Goal: Task Accomplishment & Management: Complete application form

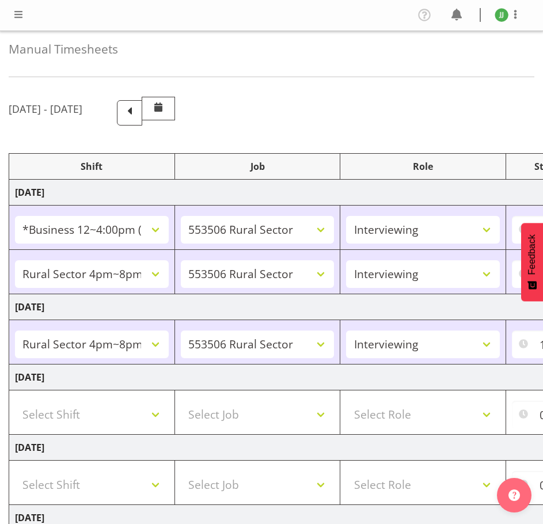
select select "81741"
select select "10587"
select select "47"
select select "81298"
select select "10587"
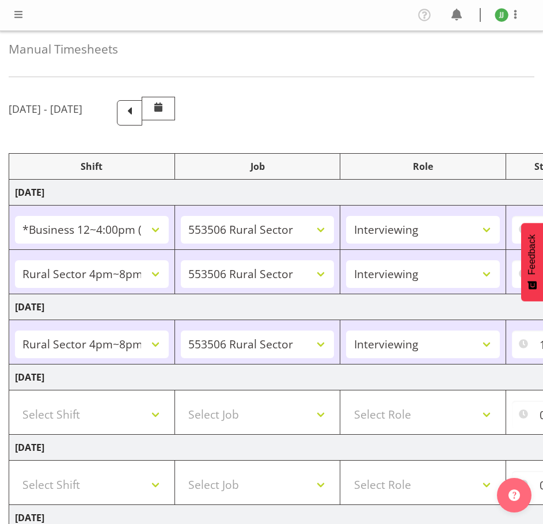
select select "47"
select select "81298"
select select "10587"
select select "47"
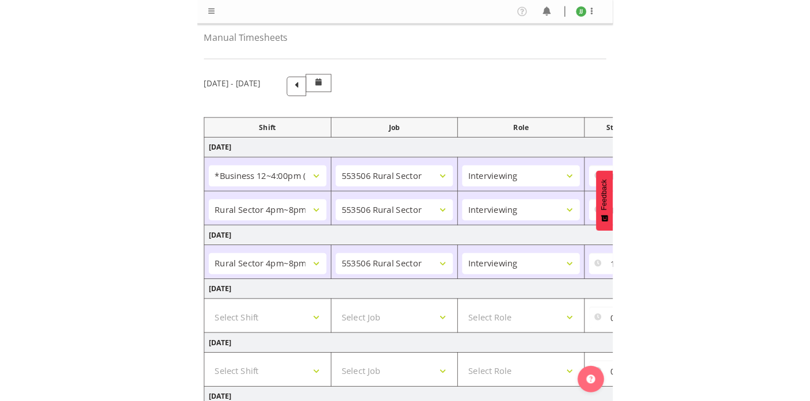
scroll to position [230, 0]
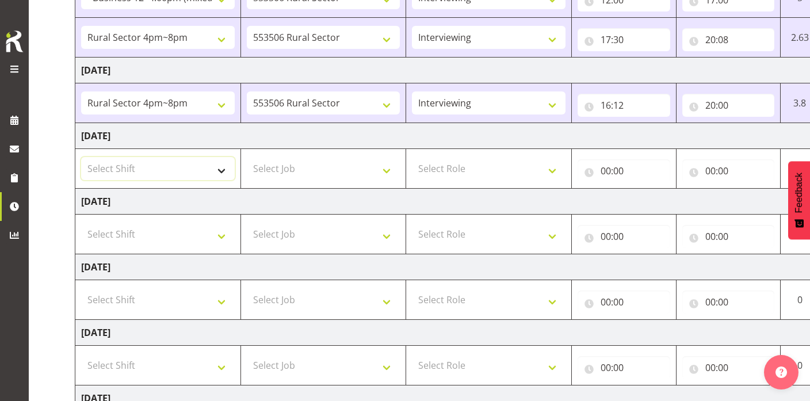
click at [189, 158] on select "Select Shift !!Weekend Residential (Roster IT Shift Label) *Business 9/10am ~ 4…" at bounding box center [158, 168] width 154 height 23
click at [503, 265] on td "[DATE]" at bounding box center [477, 267] width 805 height 26
click at [195, 181] on td "Select Shift !!Weekend Residential (Roster IT Shift Label) *Business 9/10am ~ 4…" at bounding box center [158, 169] width 166 height 40
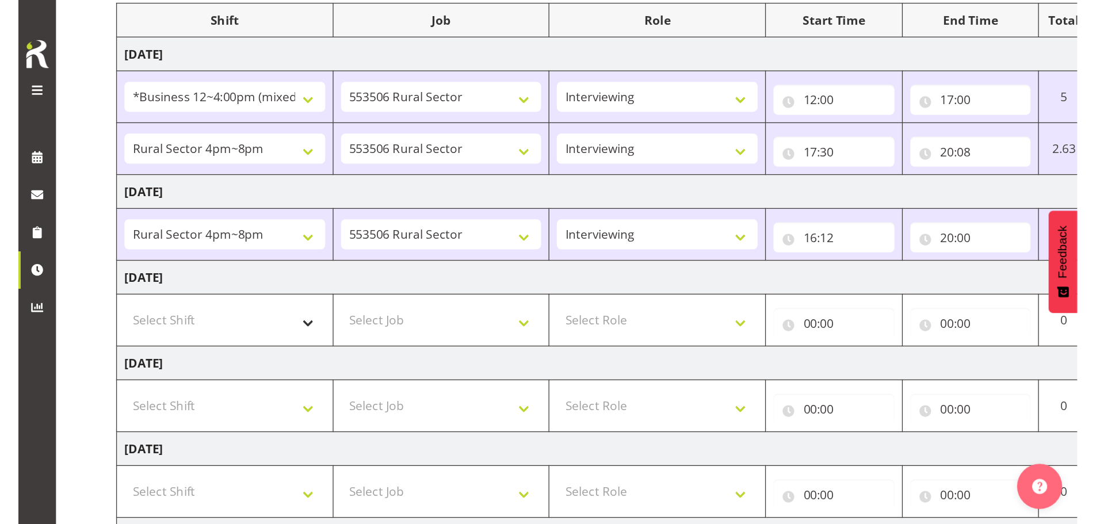
scroll to position [172, 0]
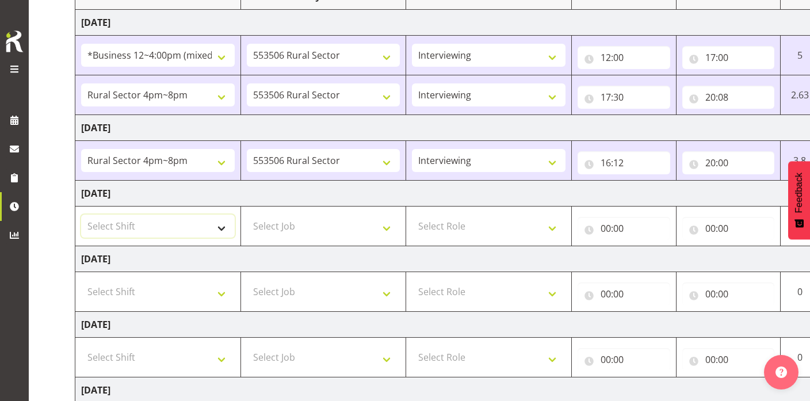
click at [194, 223] on select "Select Shift !!Weekend Residential (Roster IT Shift Label) *Business 9/10am ~ 4…" at bounding box center [158, 226] width 154 height 23
select select "81741"
click at [81, 215] on select "Select Shift !!Weekend Residential (Roster IT Shift Label) *Business 9/10am ~ 4…" at bounding box center [158, 226] width 154 height 23
click at [338, 223] on select "Select Job 550060 IF Admin 553492 World Poll Aus Wave 2 Main 2025 553493 World …" at bounding box center [324, 226] width 154 height 23
select select "10587"
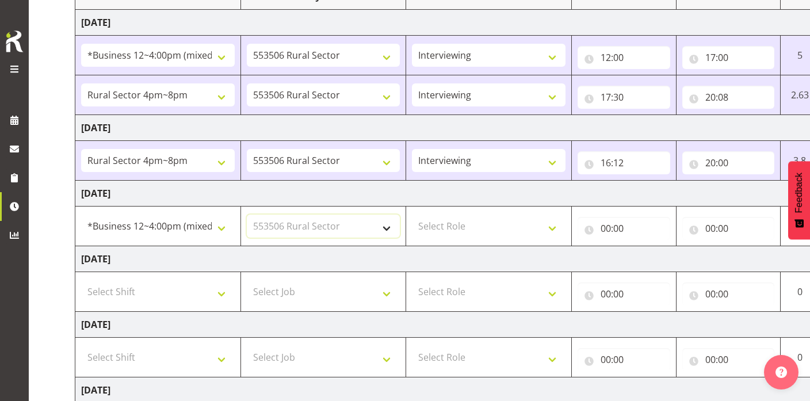
click at [247, 215] on select "Select Job 550060 IF Admin 553492 World Poll Aus Wave 2 Main 2025 553493 World …" at bounding box center [324, 226] width 154 height 23
click at [492, 230] on select "Select Role Briefing Interviewing" at bounding box center [489, 226] width 154 height 23
select select "47"
click at [412, 215] on select "Select Role Briefing Interviewing" at bounding box center [489, 226] width 154 height 23
click at [542, 228] on input "00:00" at bounding box center [624, 228] width 93 height 23
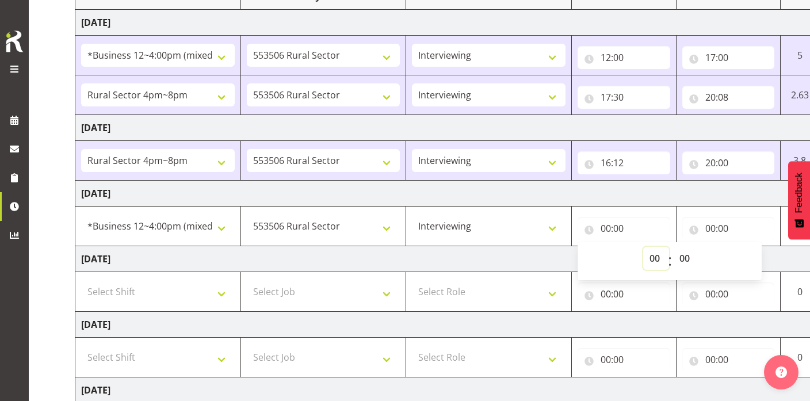
click at [542, 258] on select "00 01 02 03 04 05 06 07 08 09 10 11 12 13 14 15 16 17 18 19 20 21 22 23" at bounding box center [656, 258] width 26 height 23
select select "12"
click at [542, 247] on select "00 01 02 03 04 05 06 07 08 09 10 11 12 13 14 15 16 17 18 19 20 21 22 23" at bounding box center [656, 258] width 26 height 23
type input "12:00"
click at [542, 227] on input "00:00" at bounding box center [729, 228] width 93 height 23
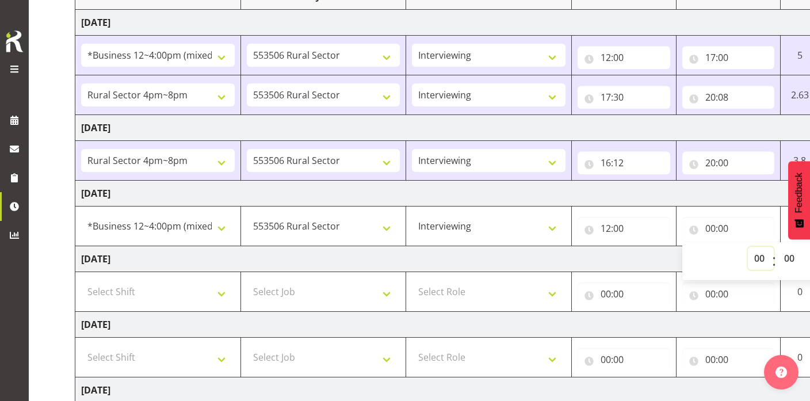
click at [542, 254] on select "00 01 02 03 04 05 06 07 08 09 10 11 12 13 14 15 16 17 18 19 20 21 22 23" at bounding box center [761, 258] width 26 height 23
select select "18"
click at [542, 247] on select "00 01 02 03 04 05 06 07 08 09 10 11 12 13 14 15 16 17 18 19 20 21 22 23" at bounding box center [761, 258] width 26 height 23
type input "18:00"
click at [542, 257] on select "00 01 02 03 04 05 06 07 08 09 10 11 12 13 14 15 16 17 18 19 20 21 22 23" at bounding box center [761, 258] width 26 height 23
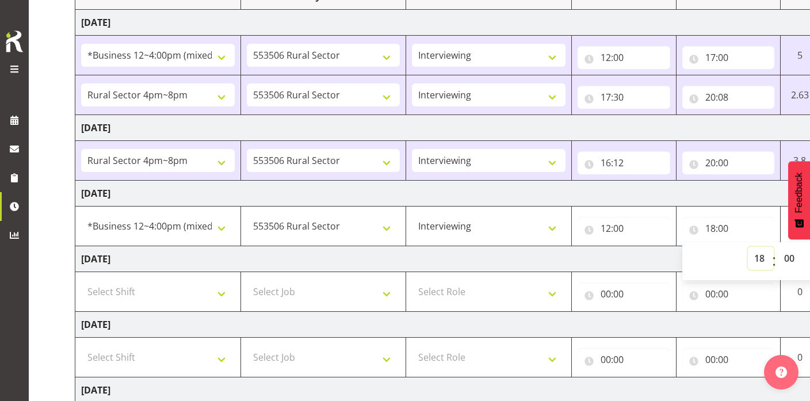
select select "17"
click at [542, 247] on select "00 01 02 03 04 05 06 07 08 09 10 11 12 13 14 15 16 17 18 19 20 21 22 23" at bounding box center [761, 258] width 26 height 23
type input "17:00"
click at [542, 258] on select "00 01 02 03 04 05 06 07 08 09 10 11 12 13 14 15 16 17 18 19 20 21 22 23 24 25 2…" at bounding box center [791, 258] width 26 height 23
select select "45"
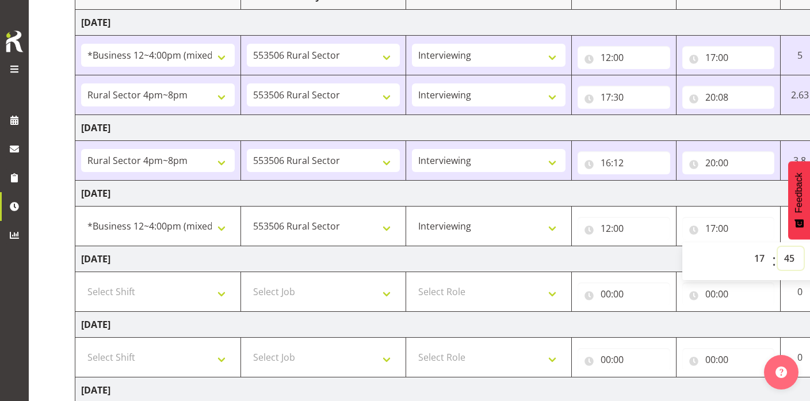
click at [542, 247] on select "00 01 02 03 04 05 06 07 08 09 10 11 12 13 14 15 16 17 18 19 20 21 22 23 24 25 2…" at bounding box center [791, 258] width 26 height 23
type input "17:45"
click at [542, 254] on td "[DATE]" at bounding box center [477, 259] width 805 height 26
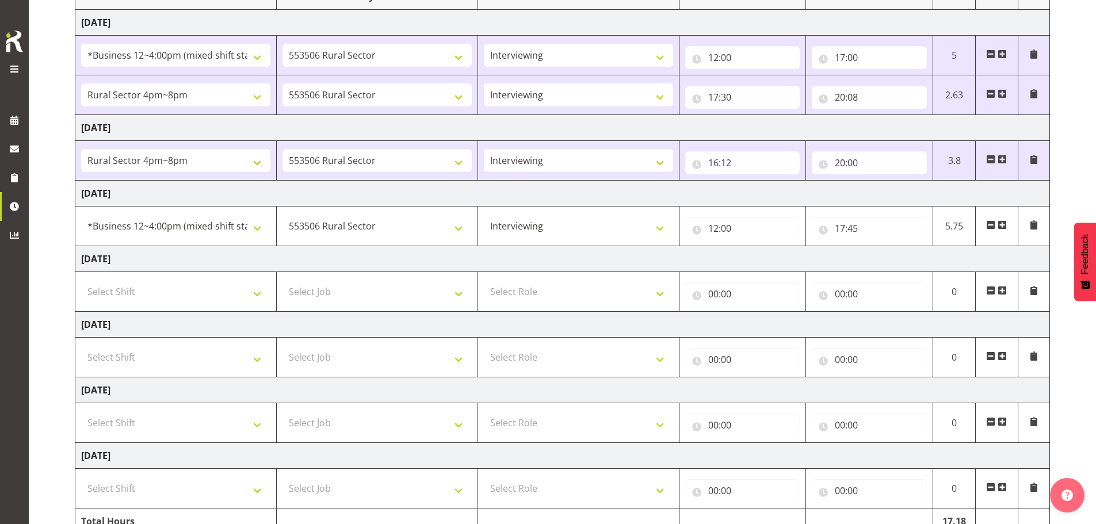
click at [542, 223] on span at bounding box center [1002, 224] width 9 height 9
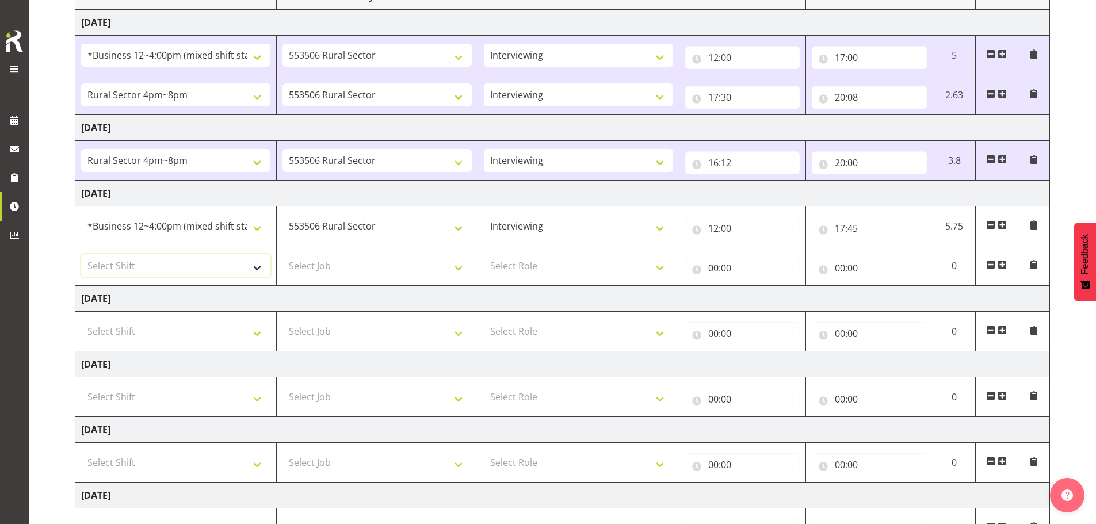
click at [232, 260] on select "Select Shift !!Weekend Residential (Roster IT Shift Label) *Business 9/10am ~ 4…" at bounding box center [175, 265] width 189 height 23
select select "81298"
click at [81, 254] on select "Select Shift !!Weekend Residential (Roster IT Shift Label) *Business 9/10am ~ 4…" at bounding box center [175, 265] width 189 height 23
click at [435, 265] on select "Select Job 550060 IF Admin 553492 World Poll Aus Wave 2 Main 2025 553493 World …" at bounding box center [377, 265] width 189 height 23
select select "10587"
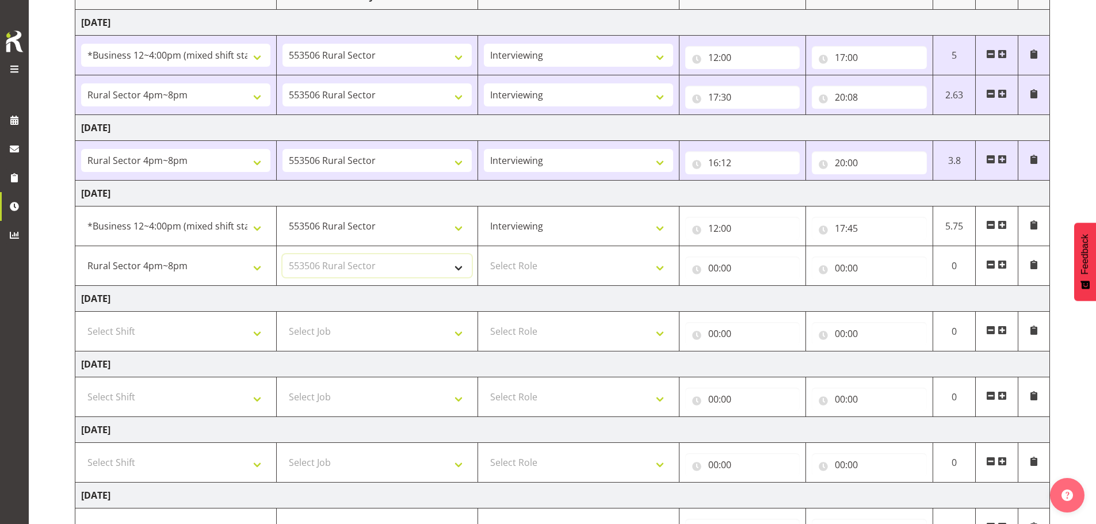
click at [283, 254] on select "Select Job 550060 IF Admin 553492 World Poll Aus Wave 2 Main 2025 553493 World …" at bounding box center [377, 265] width 189 height 23
click at [542, 271] on select "Select Role Briefing Interviewing" at bounding box center [578, 265] width 189 height 23
select select "47"
click at [484, 254] on select "Select Role Briefing Interviewing" at bounding box center [578, 265] width 189 height 23
click at [542, 268] on input "00:00" at bounding box center [742, 268] width 115 height 23
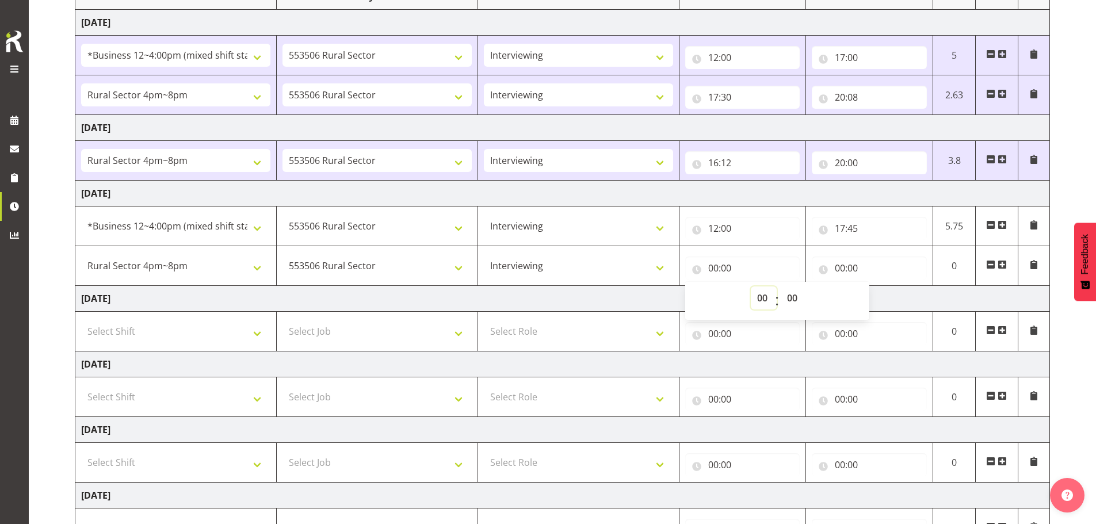
click at [542, 299] on select "00 01 02 03 04 05 06 07 08 09 10 11 12 13 14 15 16 17 18 19 20 21 22 23" at bounding box center [764, 298] width 26 height 23
select select "18"
click at [542, 287] on select "00 01 02 03 04 05 06 07 08 09 10 11 12 13 14 15 16 17 18 19 20 21 22 23" at bounding box center [764, 298] width 26 height 23
type input "18:00"
click at [542, 298] on select "00 01 02 03 04 05 06 07 08 09 10 11 12 13 14 15 16 17 18 19 20 21 22 23 24 25 2…" at bounding box center [794, 298] width 26 height 23
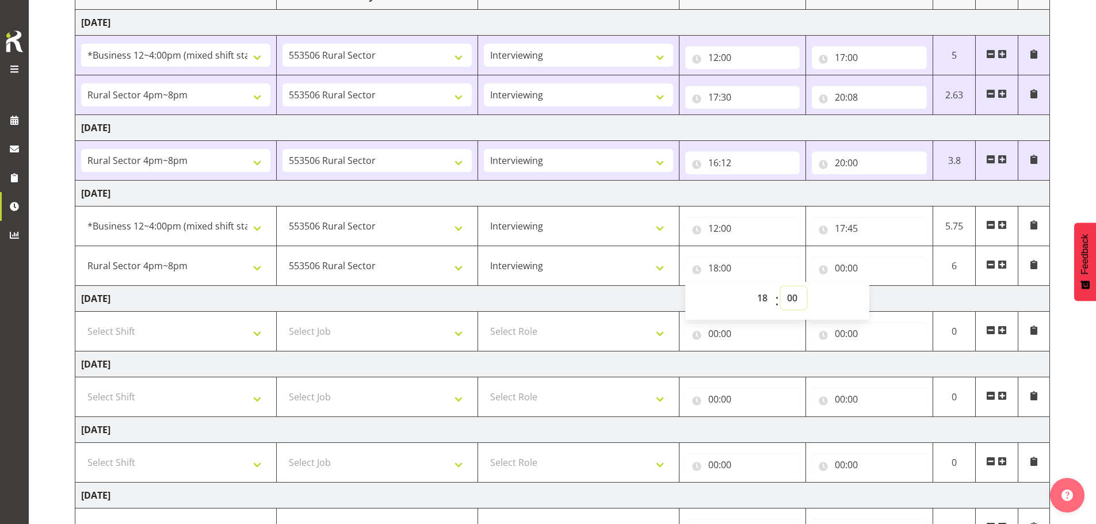
select select "15"
click at [542, 287] on select "00 01 02 03 04 05 06 07 08 09 10 11 12 13 14 15 16 17 18 19 20 21 22 23 24 25 2…" at bounding box center [794, 298] width 26 height 23
type input "18:15"
click at [542, 264] on input "00:00" at bounding box center [869, 268] width 115 height 23
click at [542, 294] on select "00 01 02 03 04 05 06 07 08 09 10 11 12 13 14 15 16 17 18 19 20 21 22 23" at bounding box center [891, 298] width 26 height 23
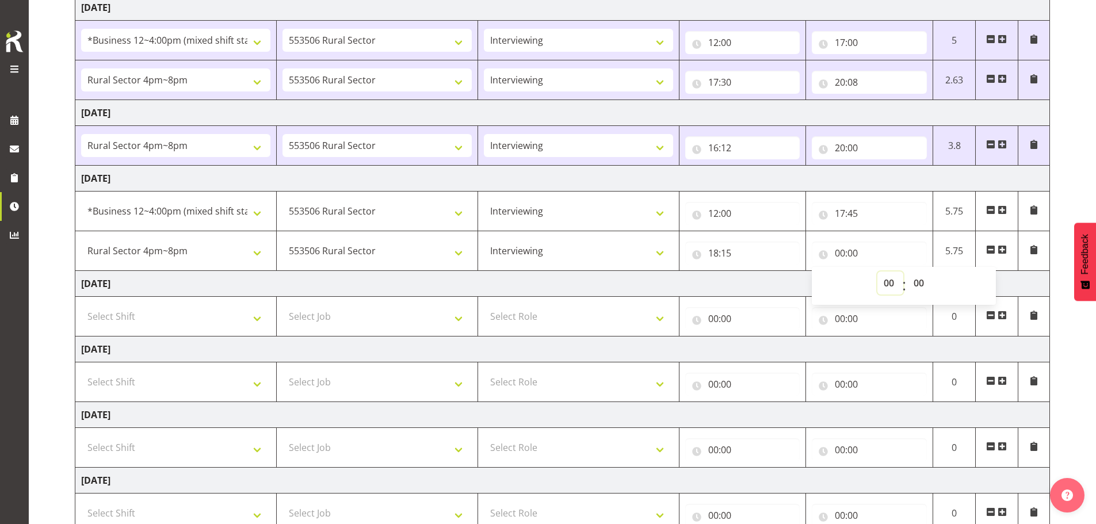
scroll to position [191, 0]
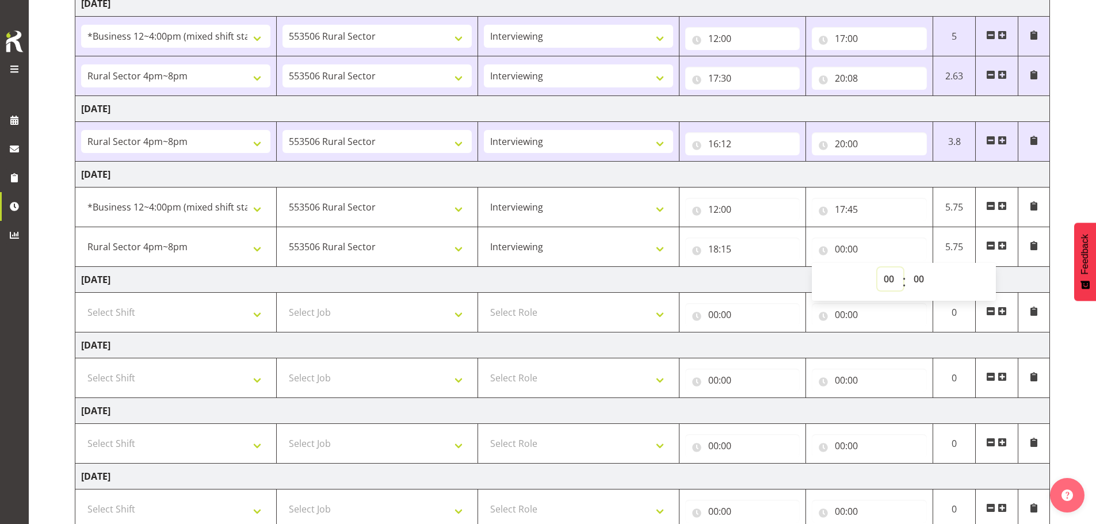
click at [542, 277] on select "00 01 02 03 04 05 06 07 08 09 10 11 12 13 14 15 16 17 18 19 20 21 22 23" at bounding box center [891, 279] width 26 height 23
select select "20"
click at [542, 268] on select "00 01 02 03 04 05 06 07 08 09 10 11 12 13 14 15 16 17 18 19 20 21 22 23" at bounding box center [891, 279] width 26 height 23
type input "20:00"
click at [542, 279] on td "[DATE]" at bounding box center [562, 280] width 975 height 26
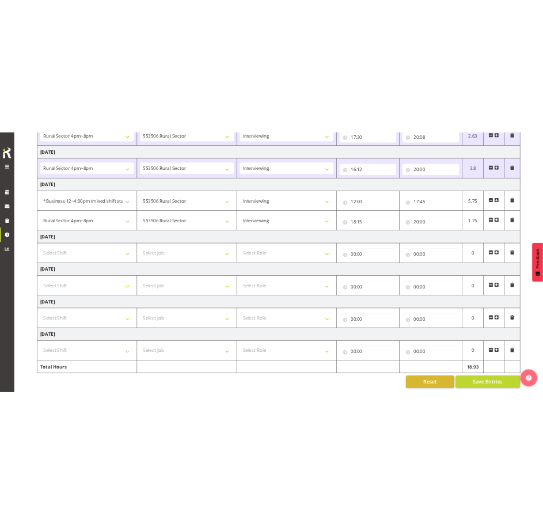
scroll to position [269, 0]
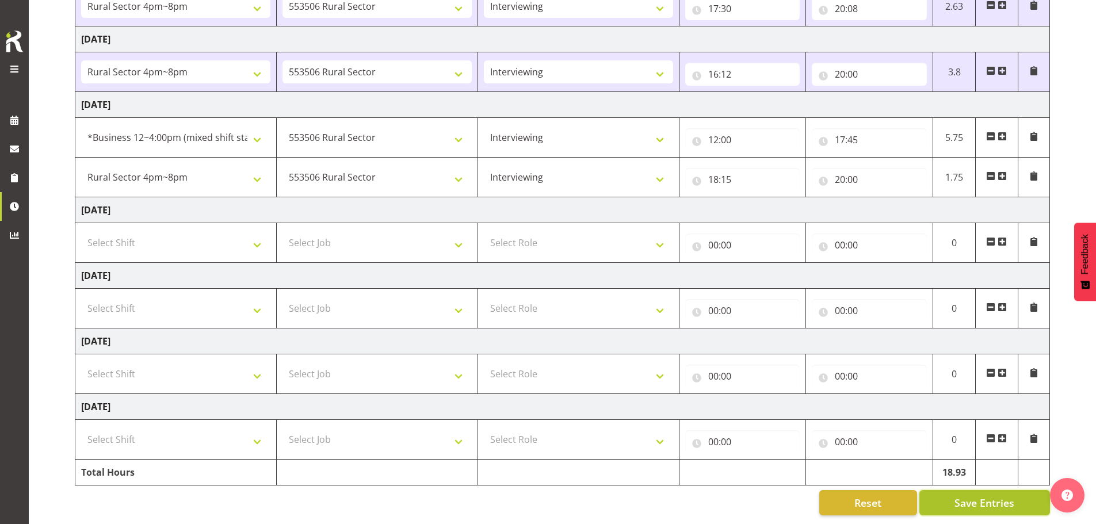
click at [542, 502] on button "Save Entries" at bounding box center [985, 502] width 131 height 25
